Goal: Task Accomplishment & Management: Use online tool/utility

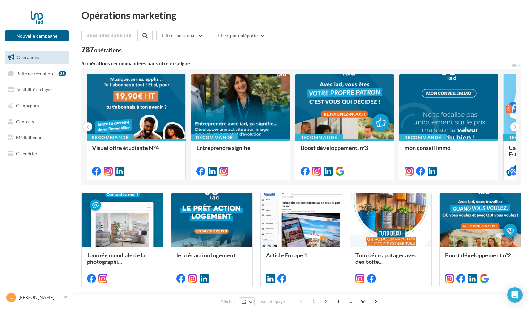
click at [41, 59] on link "Opérations" at bounding box center [37, 57] width 66 height 13
click at [46, 37] on button "Nouvelle campagne" at bounding box center [37, 35] width 64 height 11
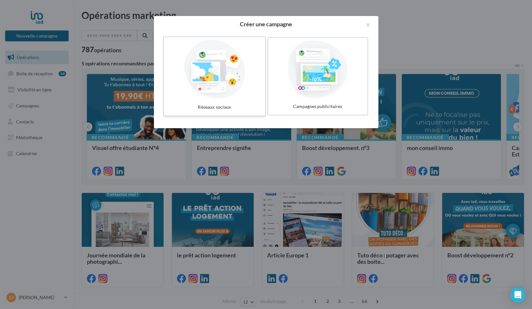
click at [218, 67] on div at bounding box center [215, 69] width 96 height 59
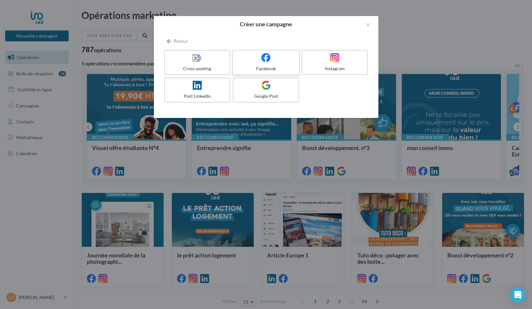
click at [260, 63] on label "Facebook" at bounding box center [266, 63] width 68 height 26
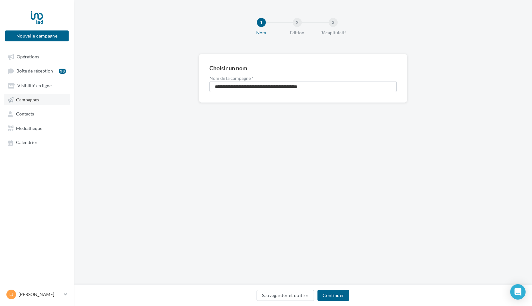
click at [30, 98] on span "Campagnes" at bounding box center [27, 99] width 23 height 5
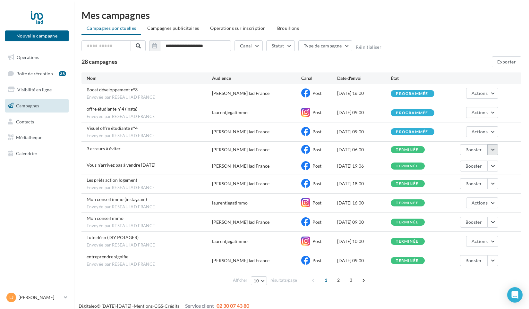
click at [490, 151] on button "button" at bounding box center [492, 149] width 11 height 11
click at [464, 169] on button "Voir les résultats" at bounding box center [466, 165] width 64 height 17
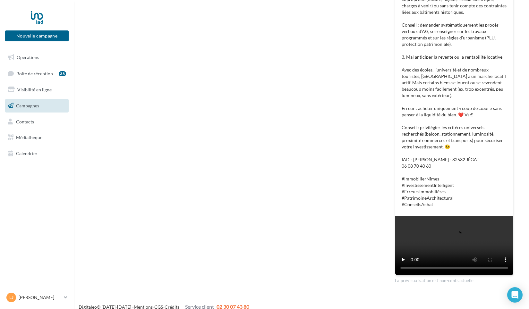
scroll to position [417, 0]
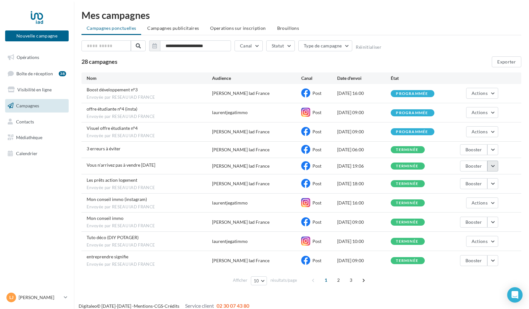
click at [491, 167] on button "button" at bounding box center [492, 166] width 11 height 11
click at [473, 177] on button "Voir les résultats" at bounding box center [466, 181] width 64 height 17
